Goal: Navigation & Orientation: Find specific page/section

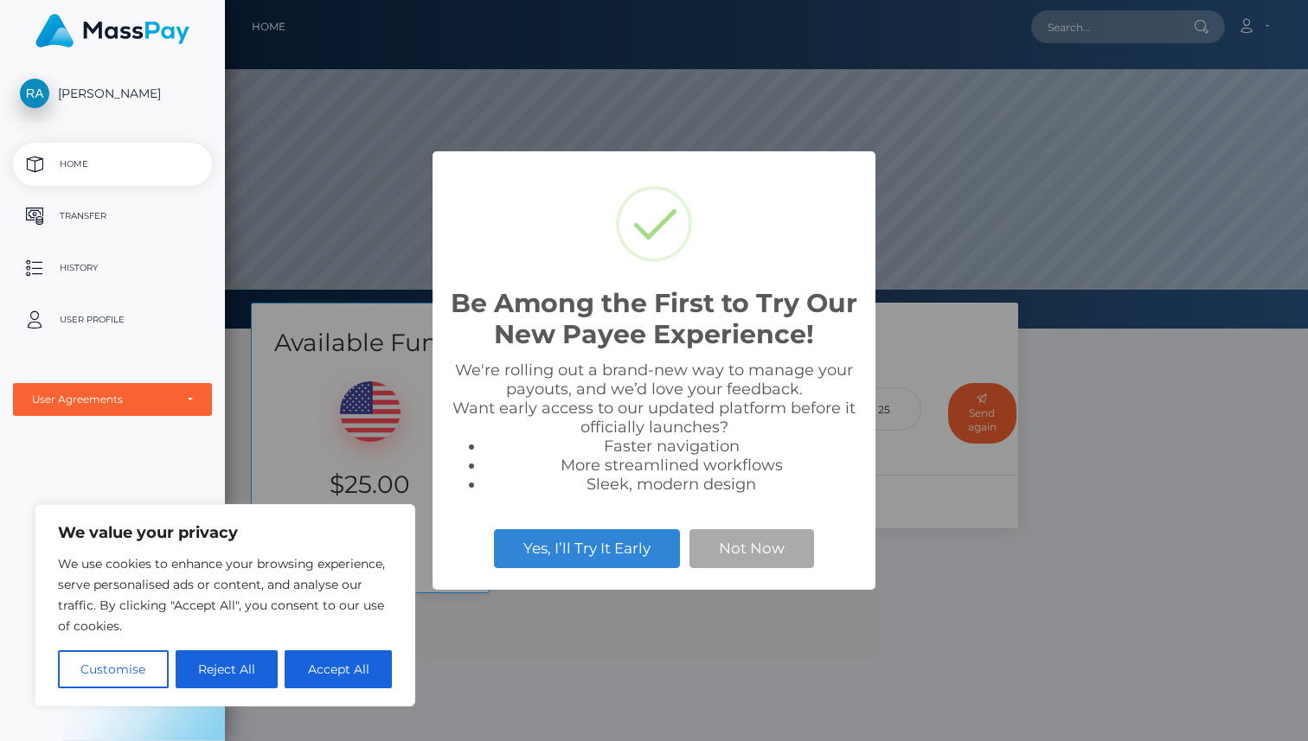
scroll to position [329, 1083]
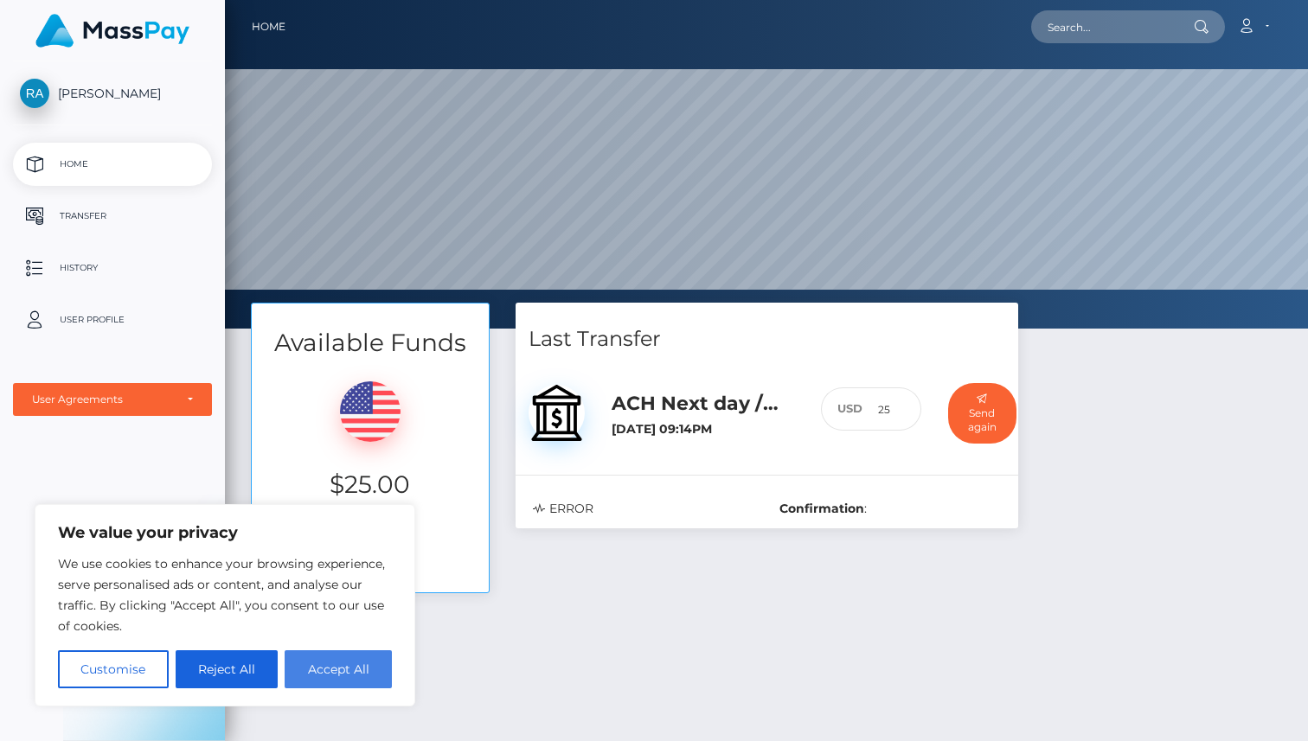
click at [318, 675] on button "Accept All" at bounding box center [338, 670] width 107 height 38
checkbox input "true"
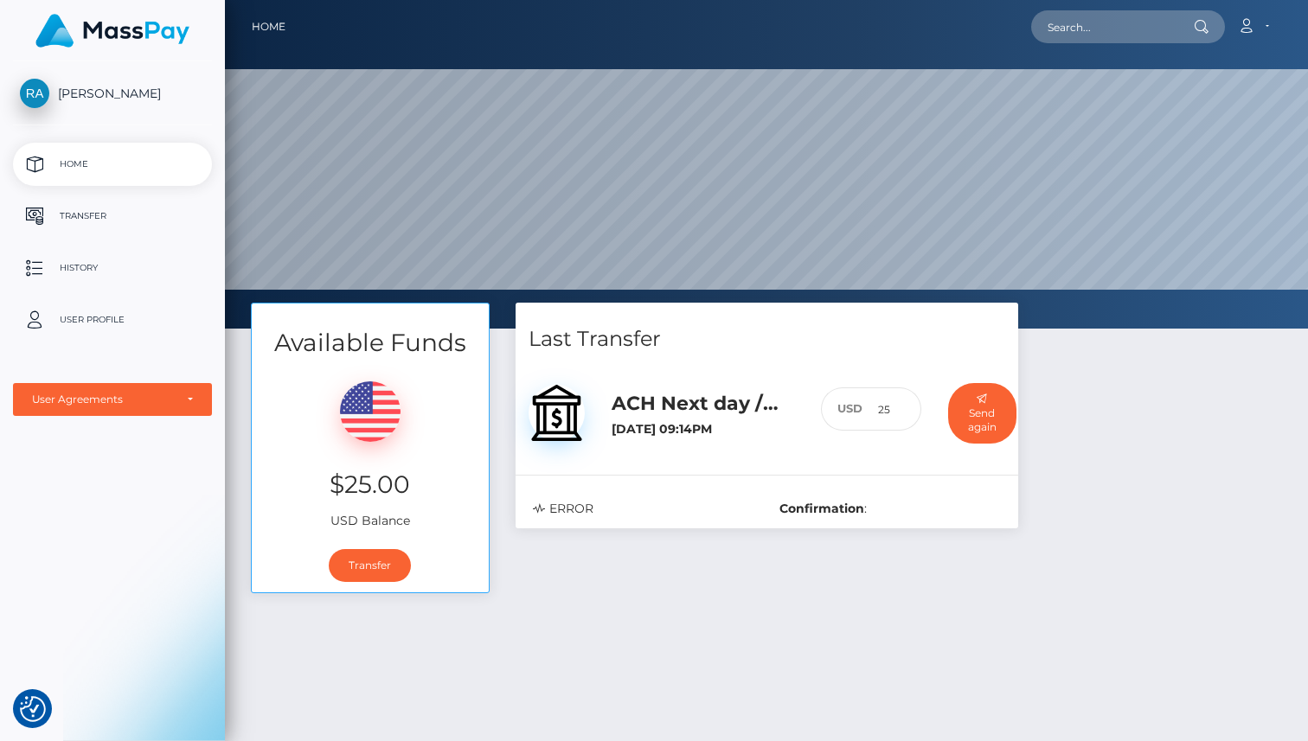
click at [717, 428] on h6 "[DATE] 09:14PM" at bounding box center [703, 429] width 183 height 15
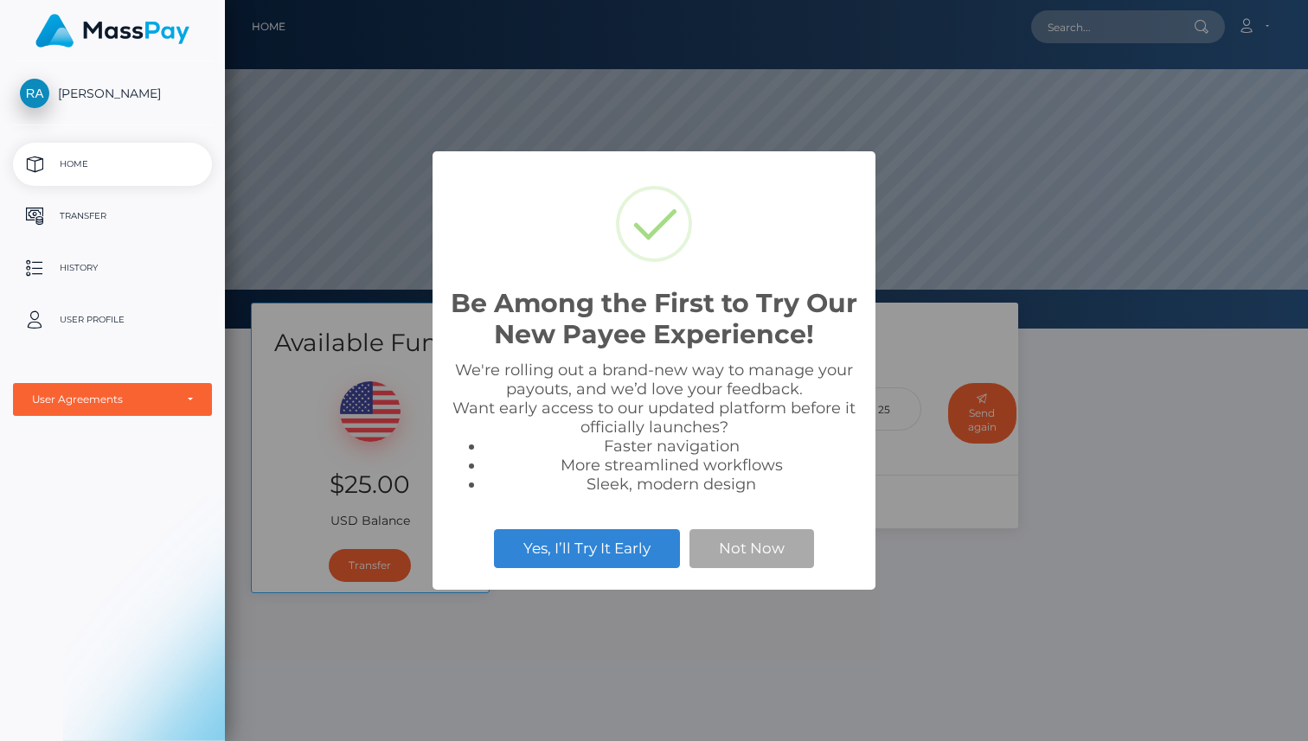
scroll to position [329, 1083]
click at [723, 554] on button "Not Now" at bounding box center [752, 548] width 125 height 38
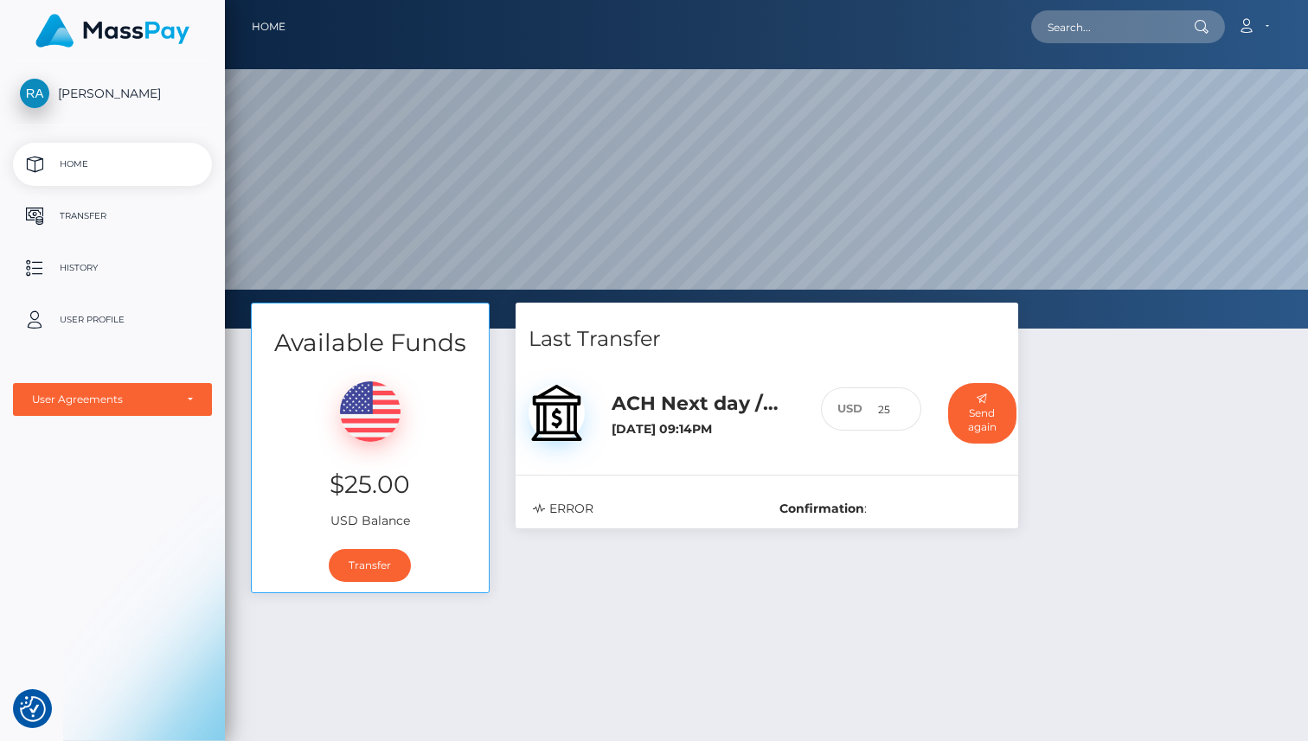
click at [92, 176] on p "Home" at bounding box center [112, 164] width 185 height 26
